Goal: Transaction & Acquisition: Purchase product/service

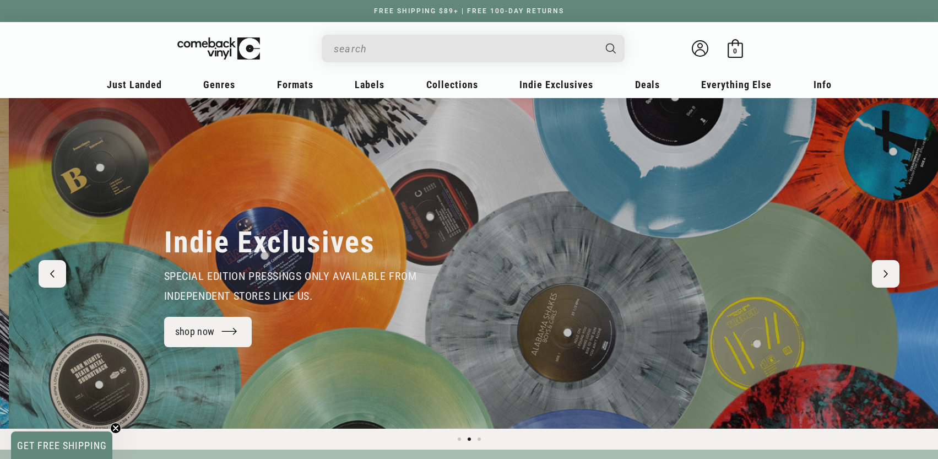
scroll to position [0, 938]
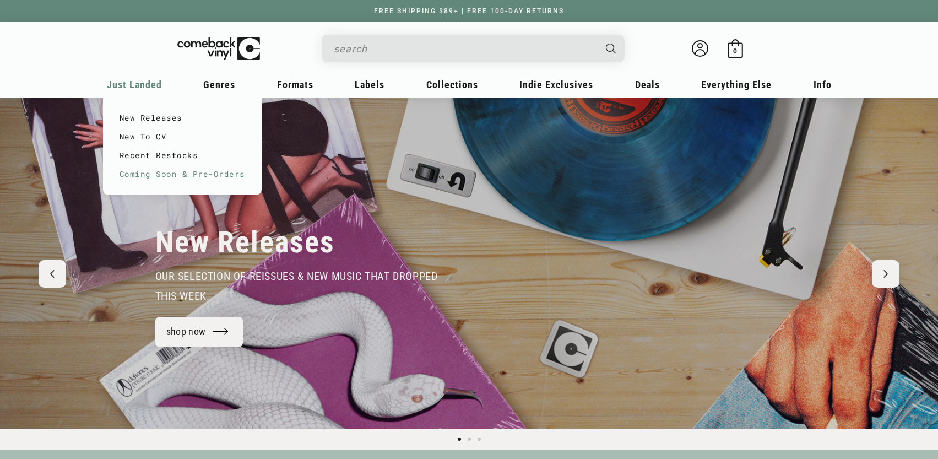
click at [156, 177] on link "Coming Soon & Pre-Orders" at bounding box center [183, 174] width 126 height 19
